Goal: Task Accomplishment & Management: Use online tool/utility

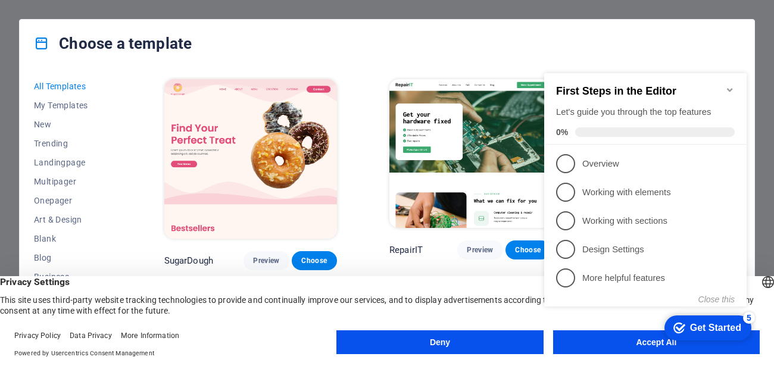
click at [598, 341] on div "checkmark Get Started 5 First Steps in the Editor Let's guide you through the t…" at bounding box center [647, 200] width 217 height 289
click at [730, 85] on icon "Minimize checklist" at bounding box center [730, 90] width 10 height 10
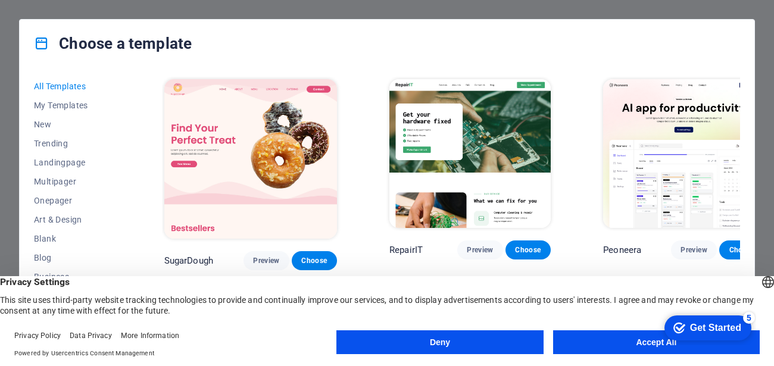
click at [629, 345] on button "Accept All" at bounding box center [656, 342] width 207 height 24
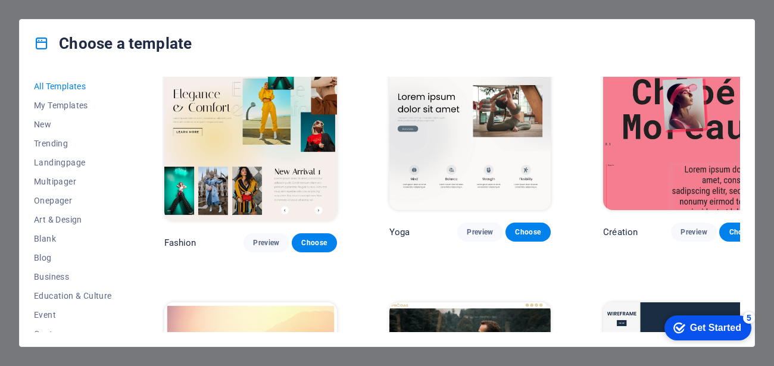
scroll to position [3858, 0]
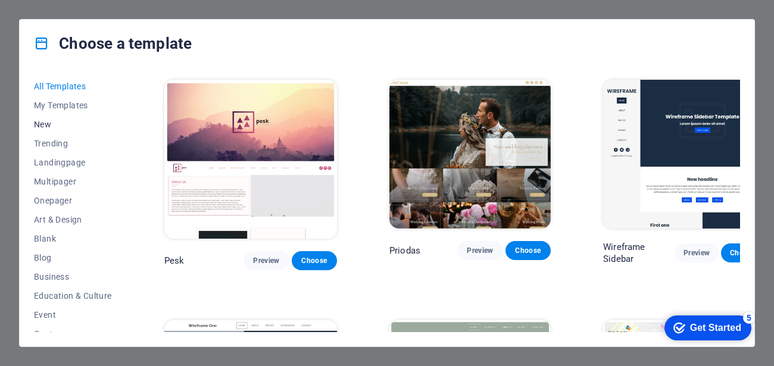
click at [43, 126] on span "New" at bounding box center [73, 125] width 78 height 10
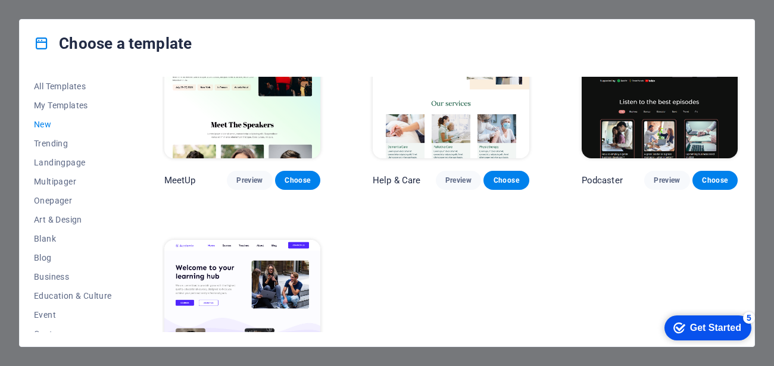
scroll to position [823, 0]
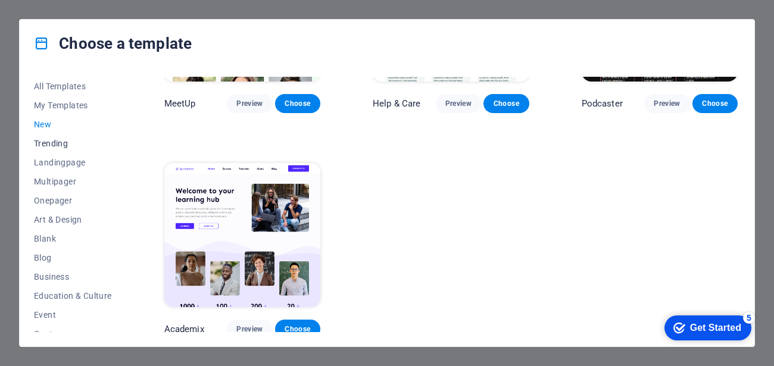
click at [49, 145] on span "Trending" at bounding box center [73, 144] width 78 height 10
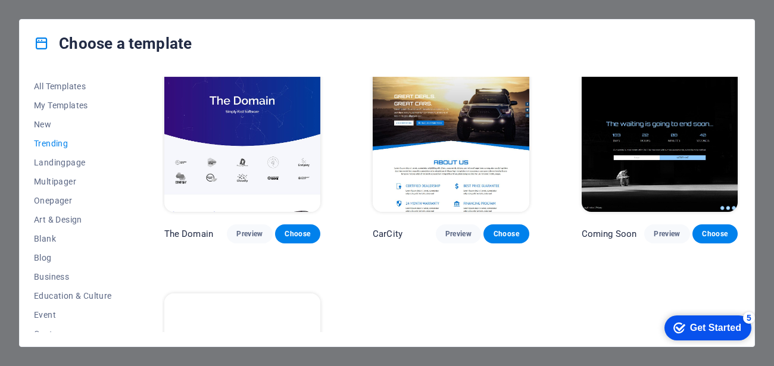
scroll to position [1047, 0]
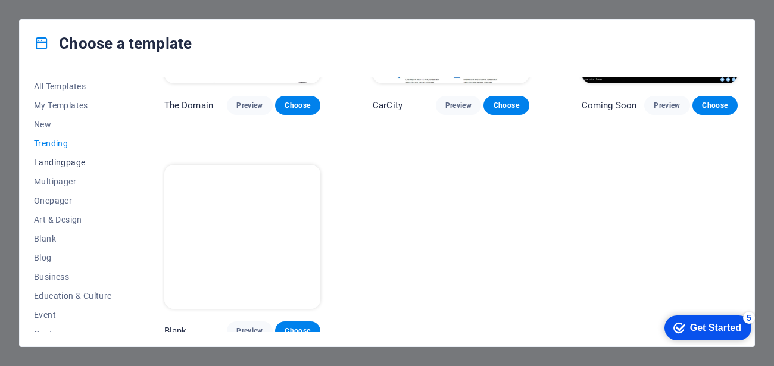
click at [49, 162] on span "Landingpage" at bounding box center [73, 163] width 78 height 10
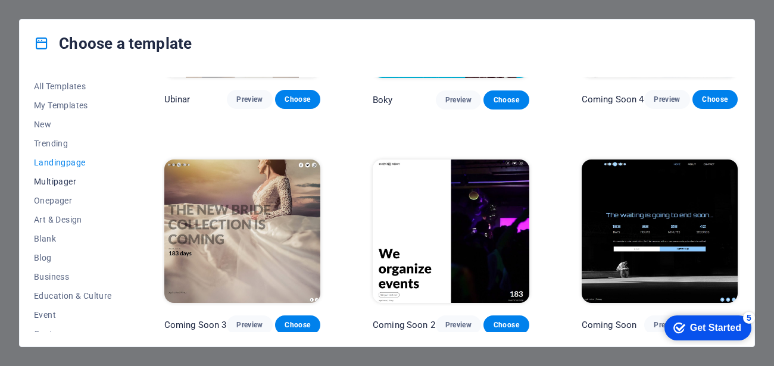
drag, startPoint x: 63, startPoint y: 179, endPoint x: 104, endPoint y: 178, distance: 41.1
click at [63, 178] on span "Multipager" at bounding box center [73, 182] width 78 height 10
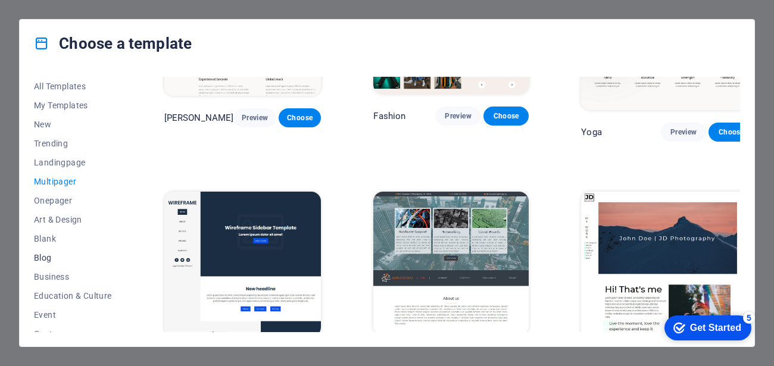
scroll to position [71, 0]
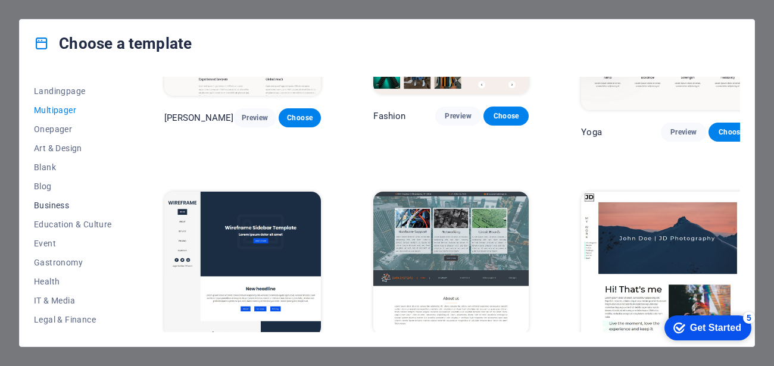
click at [54, 201] on span "Business" at bounding box center [73, 206] width 78 height 10
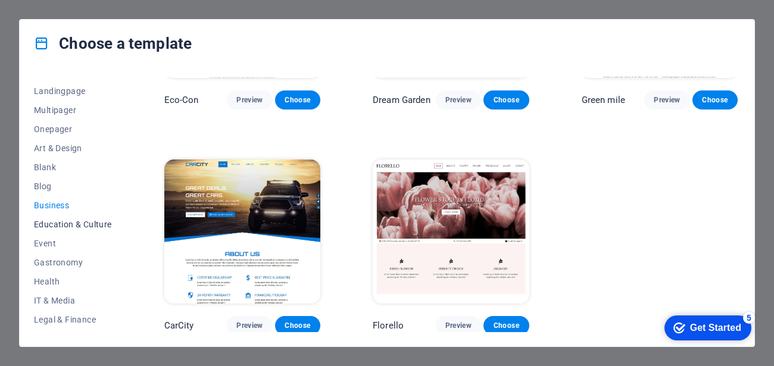
click at [42, 223] on span "Education & Culture" at bounding box center [73, 225] width 78 height 10
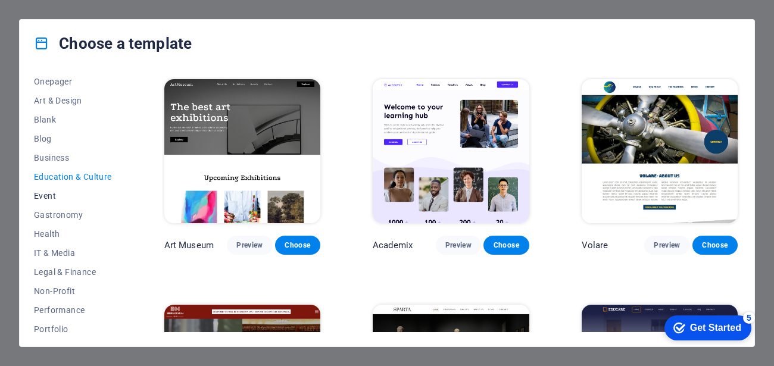
scroll to position [143, 0]
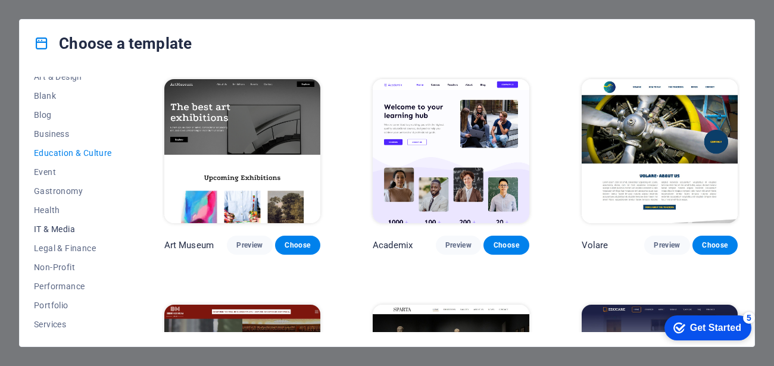
click at [65, 232] on span "IT & Media" at bounding box center [73, 229] width 78 height 10
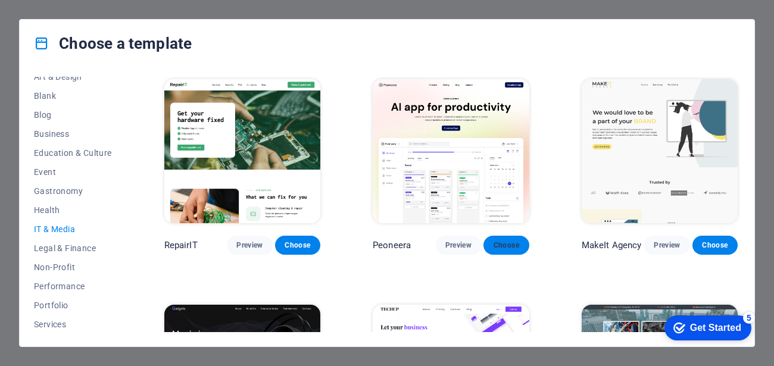
click at [507, 244] on span "Choose" at bounding box center [506, 246] width 26 height 10
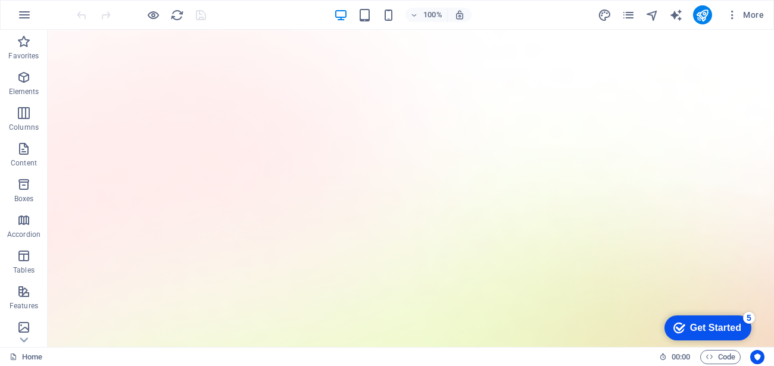
click at [716, 333] on div "Get Started" at bounding box center [715, 328] width 51 height 11
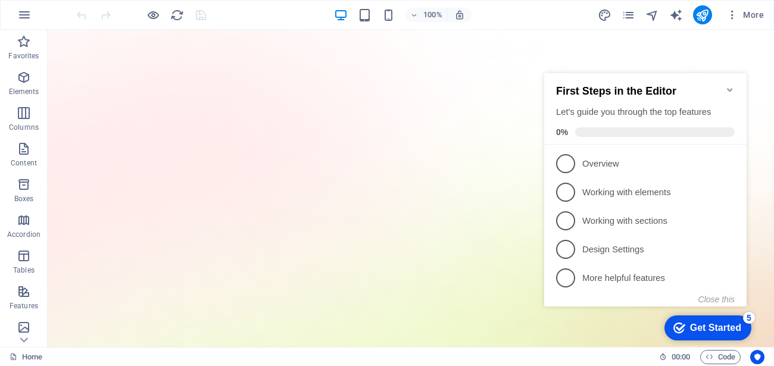
click at [731, 88] on icon "Minimize checklist" at bounding box center [729, 90] width 5 height 4
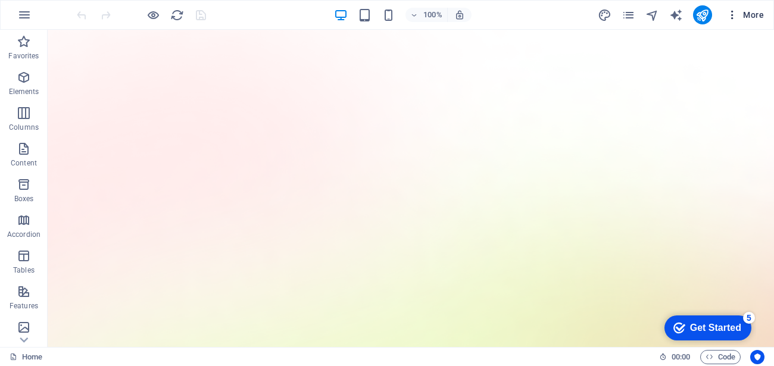
click at [733, 14] on icon "button" at bounding box center [732, 15] width 12 height 12
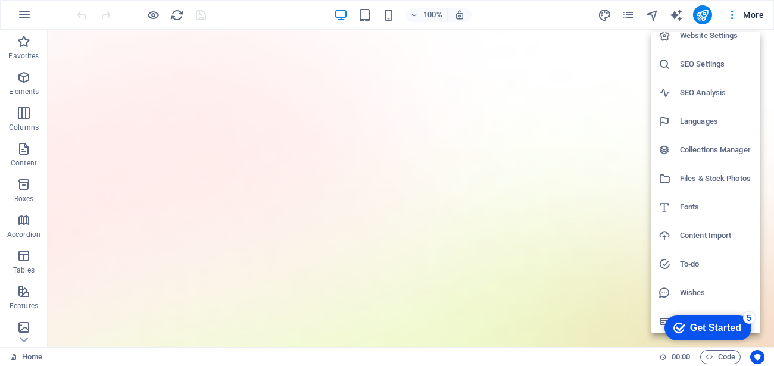
scroll to position [13, 0]
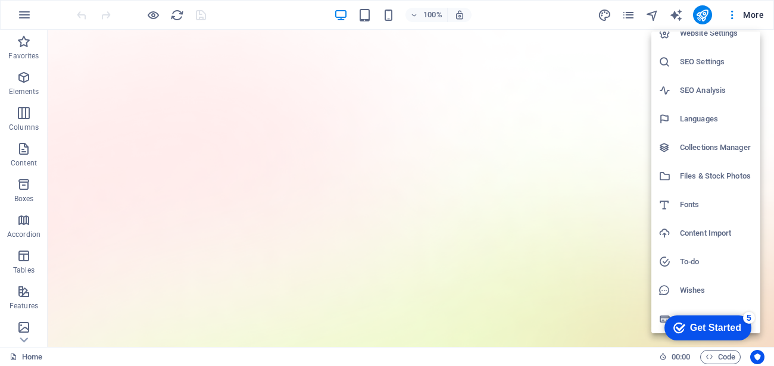
click at [532, 16] on div at bounding box center [387, 183] width 774 height 366
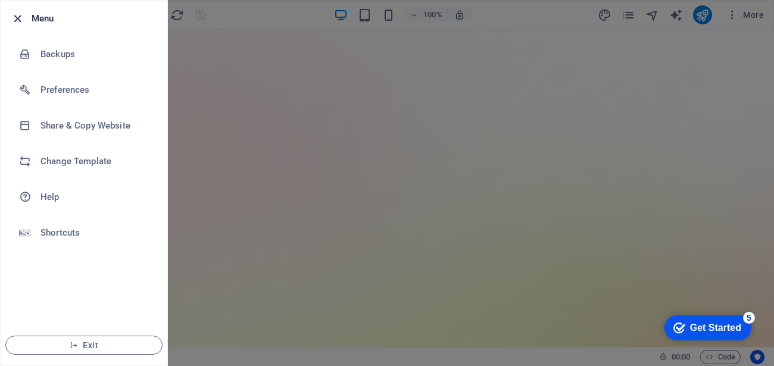
click at [21, 21] on icon "button" at bounding box center [18, 19] width 14 height 14
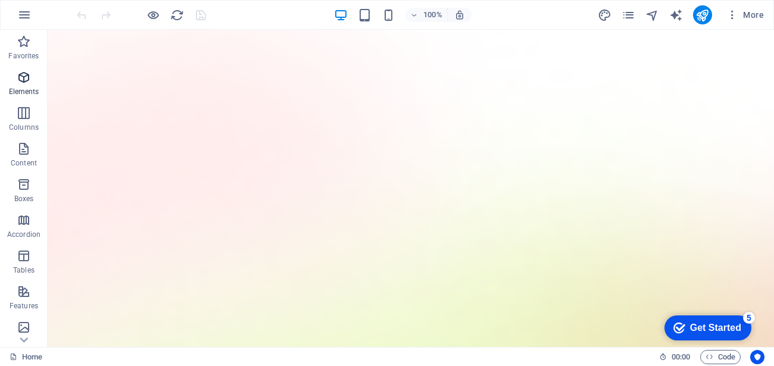
click at [15, 86] on span "Elements" at bounding box center [24, 84] width 48 height 29
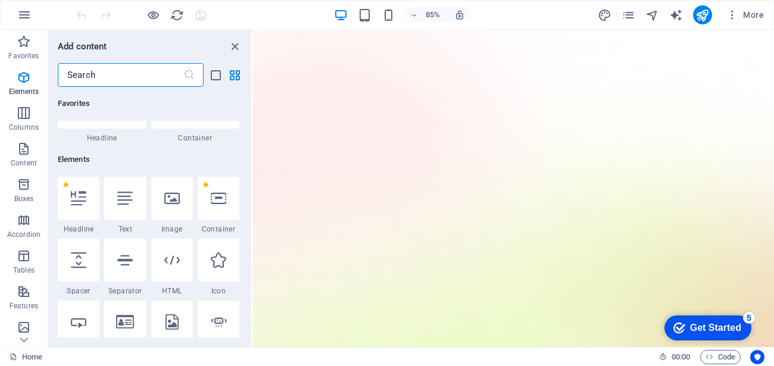
scroll to position [0, 0]
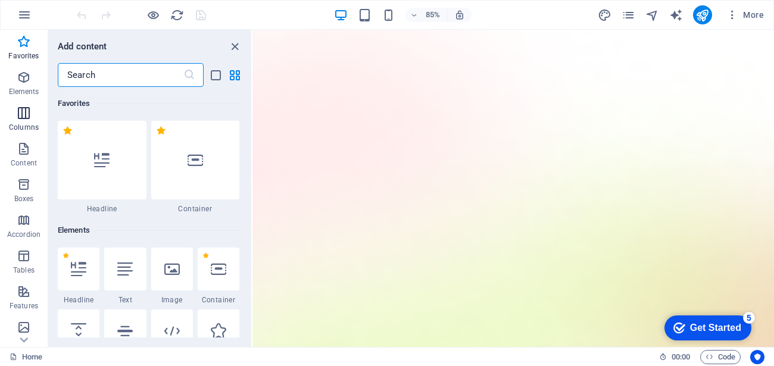
click at [28, 118] on span "Columns" at bounding box center [24, 120] width 48 height 29
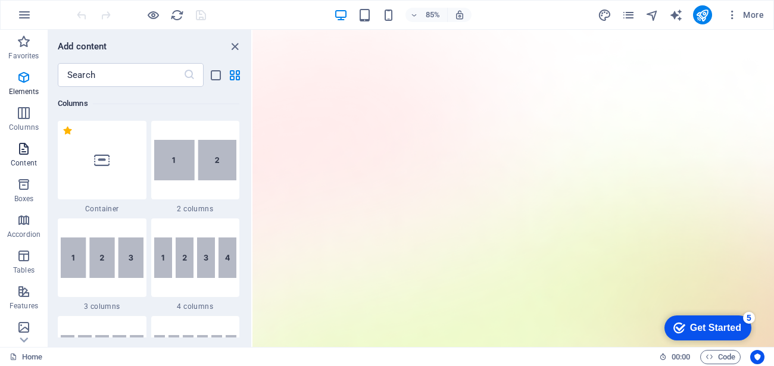
click at [18, 161] on p "Content" at bounding box center [24, 163] width 26 height 10
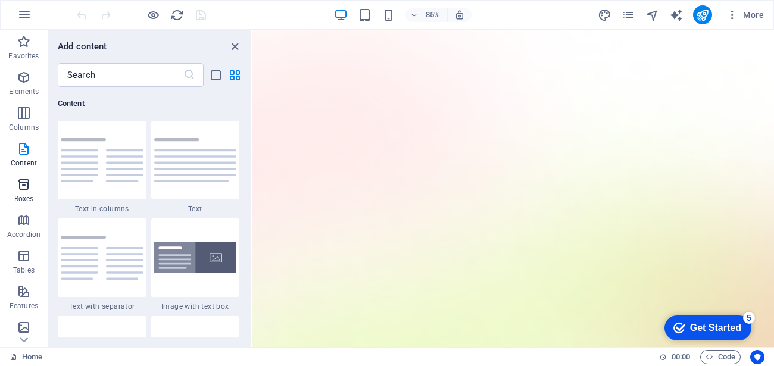
click at [21, 188] on icon "button" at bounding box center [24, 184] width 14 height 14
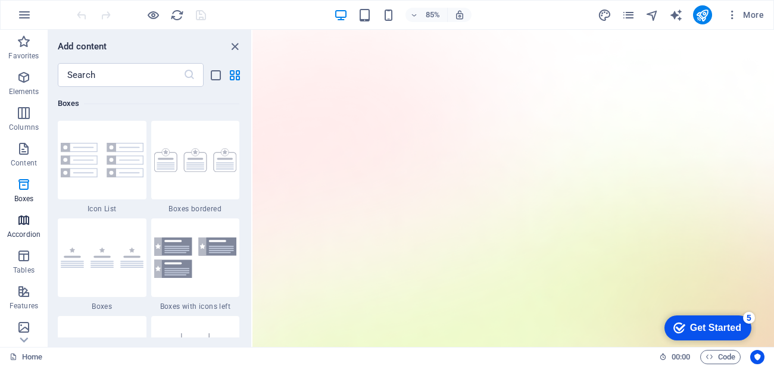
click at [23, 229] on span "Accordion" at bounding box center [24, 227] width 48 height 29
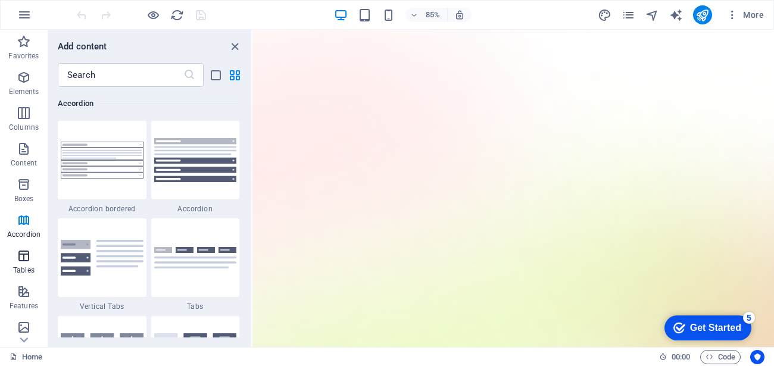
click at [21, 264] on span "Tables" at bounding box center [24, 263] width 48 height 29
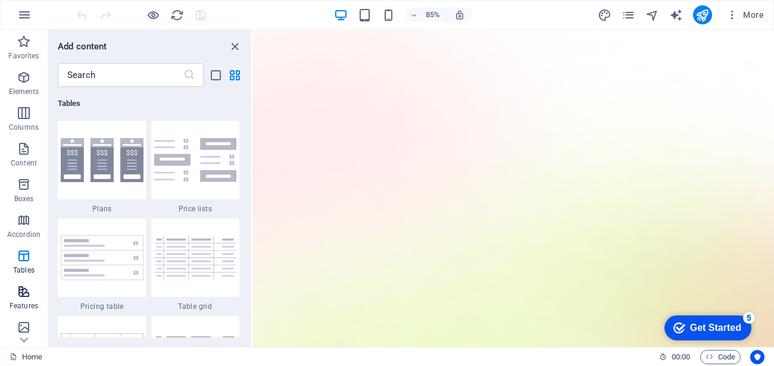
click at [24, 299] on span "Features" at bounding box center [24, 299] width 48 height 29
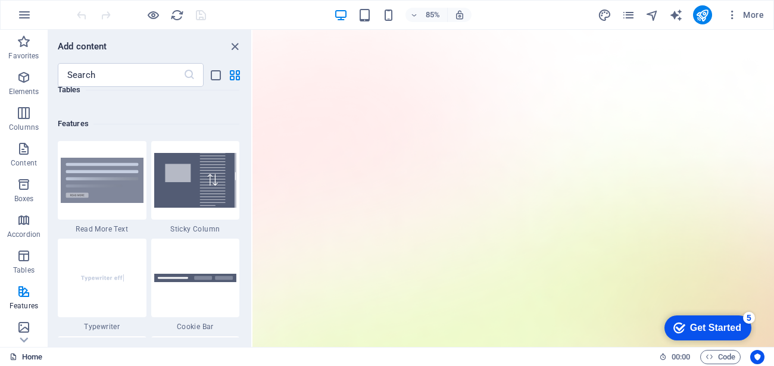
scroll to position [4641, 0]
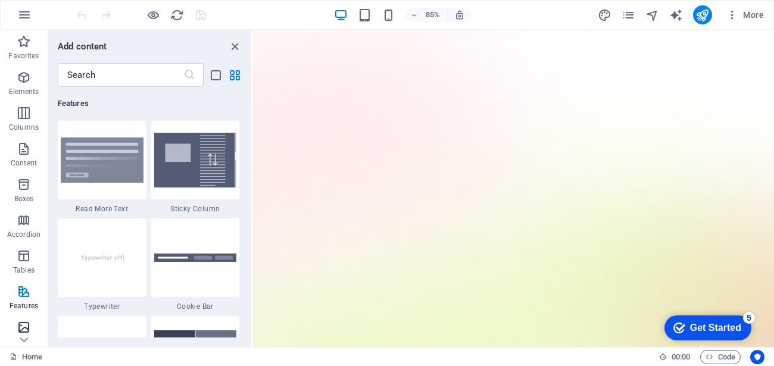
click at [23, 330] on icon "button" at bounding box center [24, 327] width 14 height 14
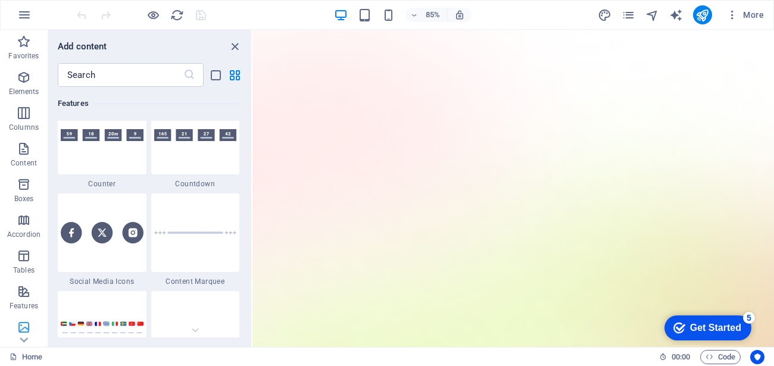
scroll to position [6037, 0]
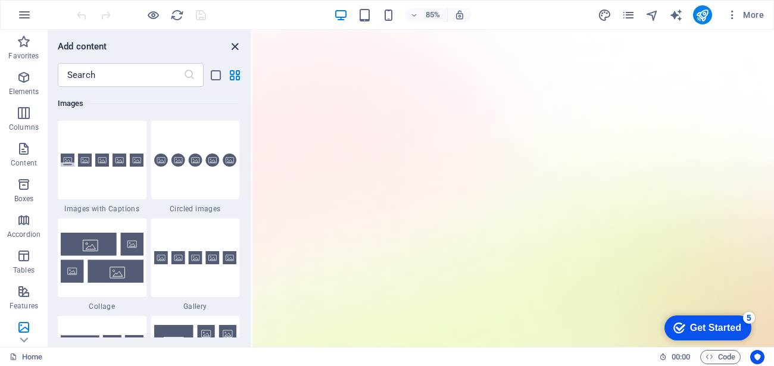
click at [232, 46] on icon "close panel" at bounding box center [235, 47] width 14 height 14
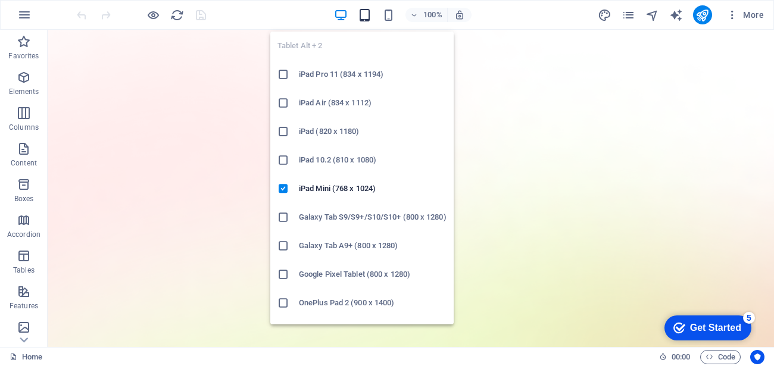
click at [0, 0] on icon "button" at bounding box center [0, 0] width 0 height 0
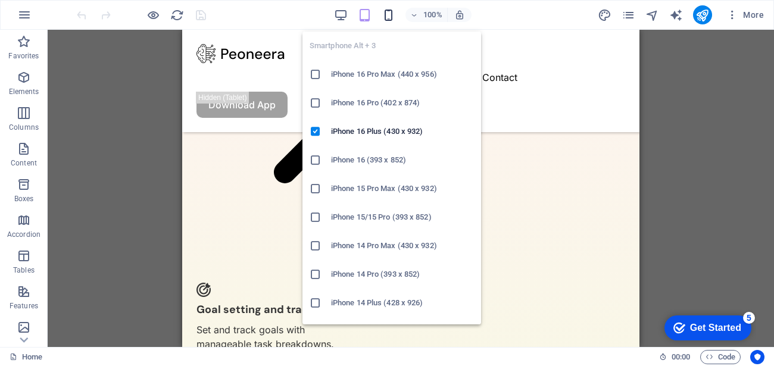
click at [0, 0] on icon "button" at bounding box center [0, 0] width 0 height 0
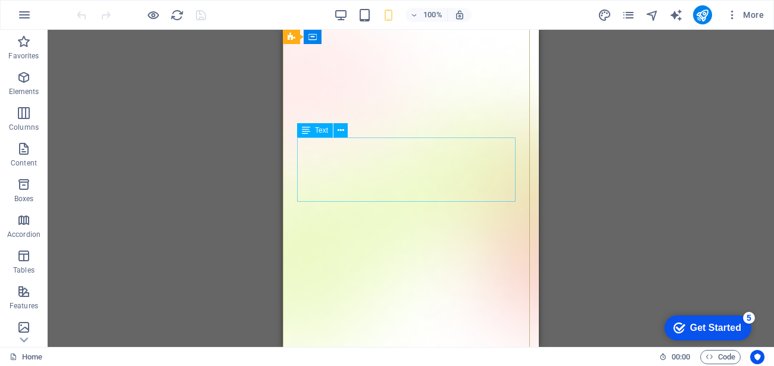
scroll to position [0, 0]
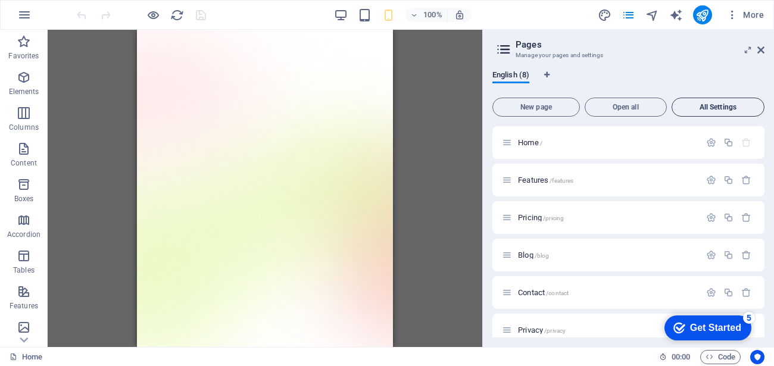
click at [713, 106] on span "All Settings" at bounding box center [718, 107] width 82 height 7
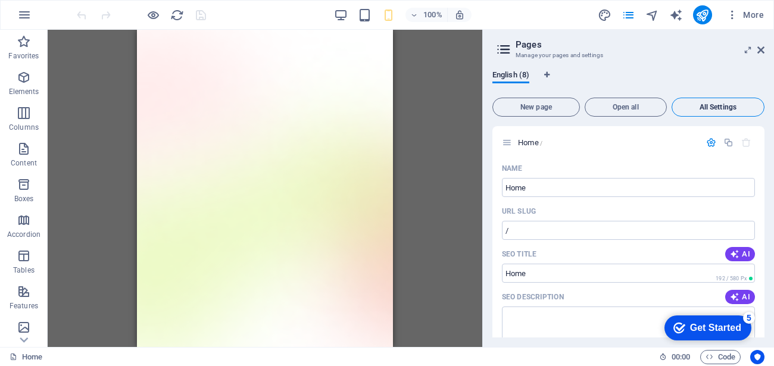
scroll to position [3276, 0]
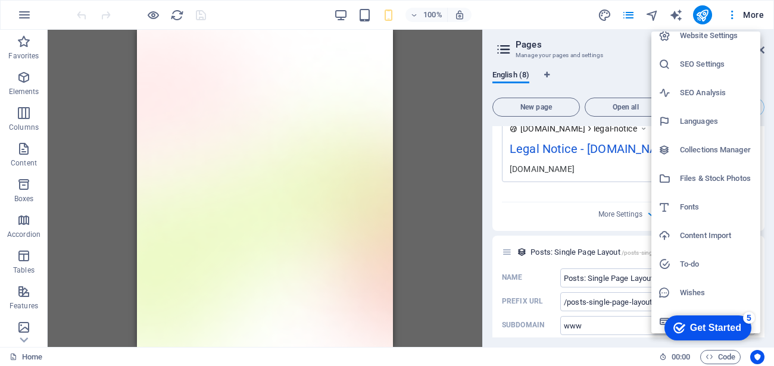
scroll to position [13, 0]
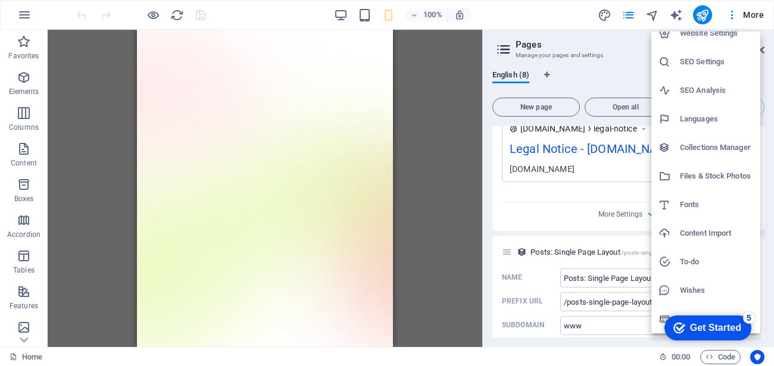
click at [707, 16] on div at bounding box center [387, 183] width 774 height 366
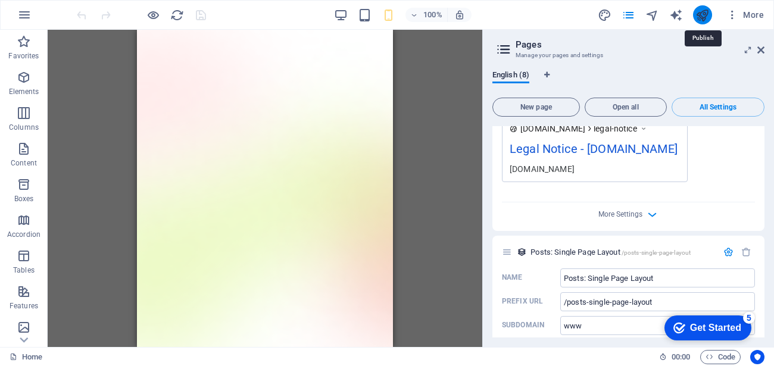
click at [0, 0] on icon "publish" at bounding box center [0, 0] width 0 height 0
